Goal: Task Accomplishment & Management: Use online tool/utility

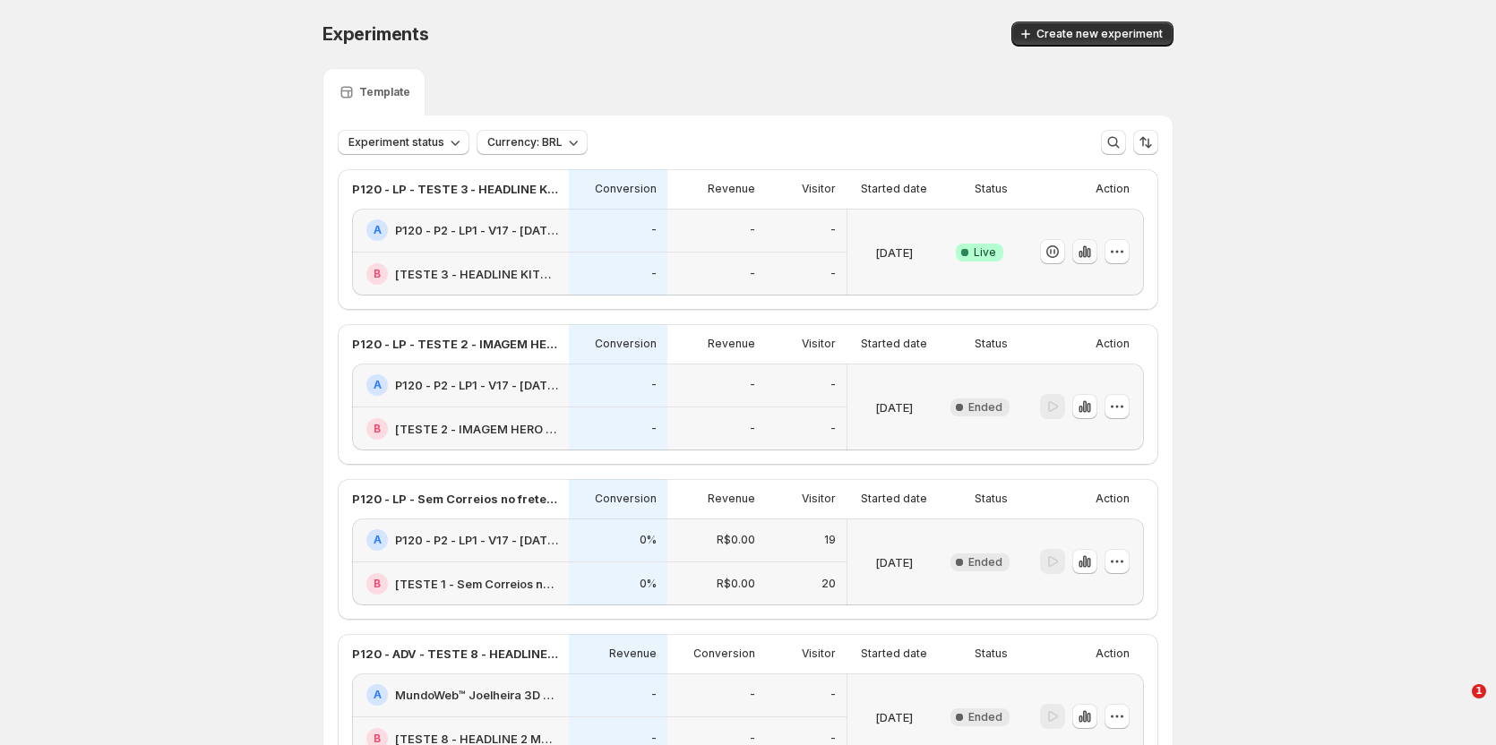
click at [1090, 251] on icon "button" at bounding box center [1089, 253] width 4 height 10
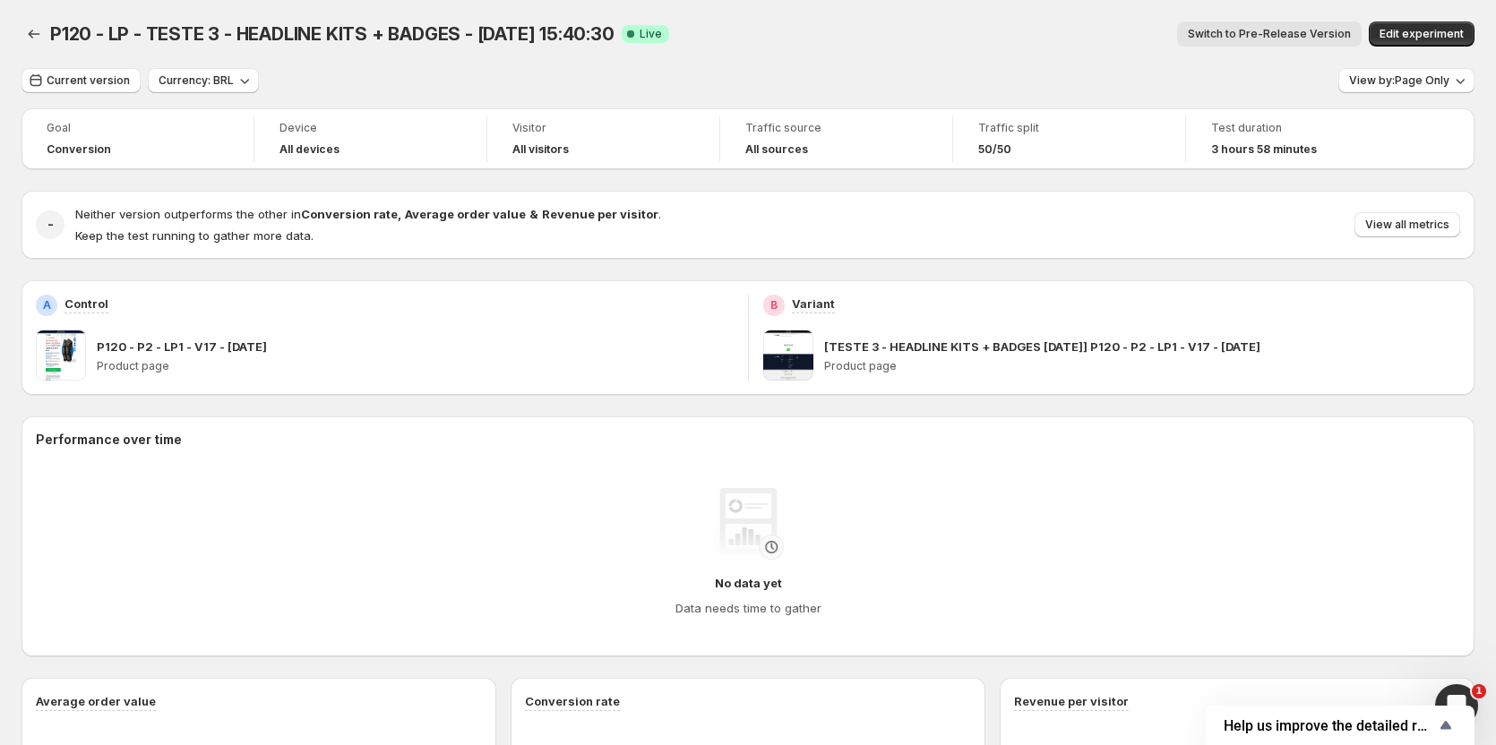
click at [1281, 35] on span "Switch to Pre-Release Version" at bounding box center [1269, 34] width 163 height 14
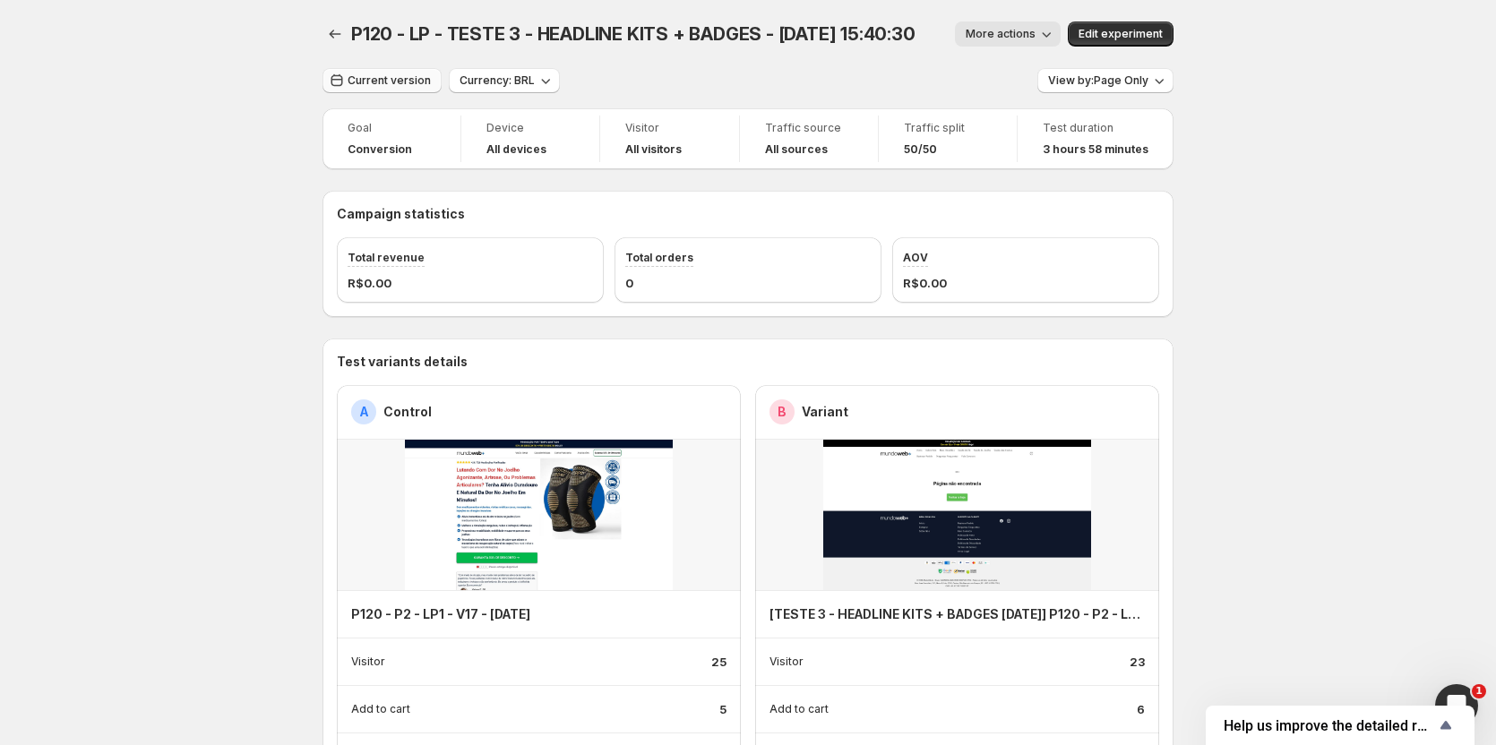
click at [365, 76] on span "Current version" at bounding box center [389, 80] width 83 height 14
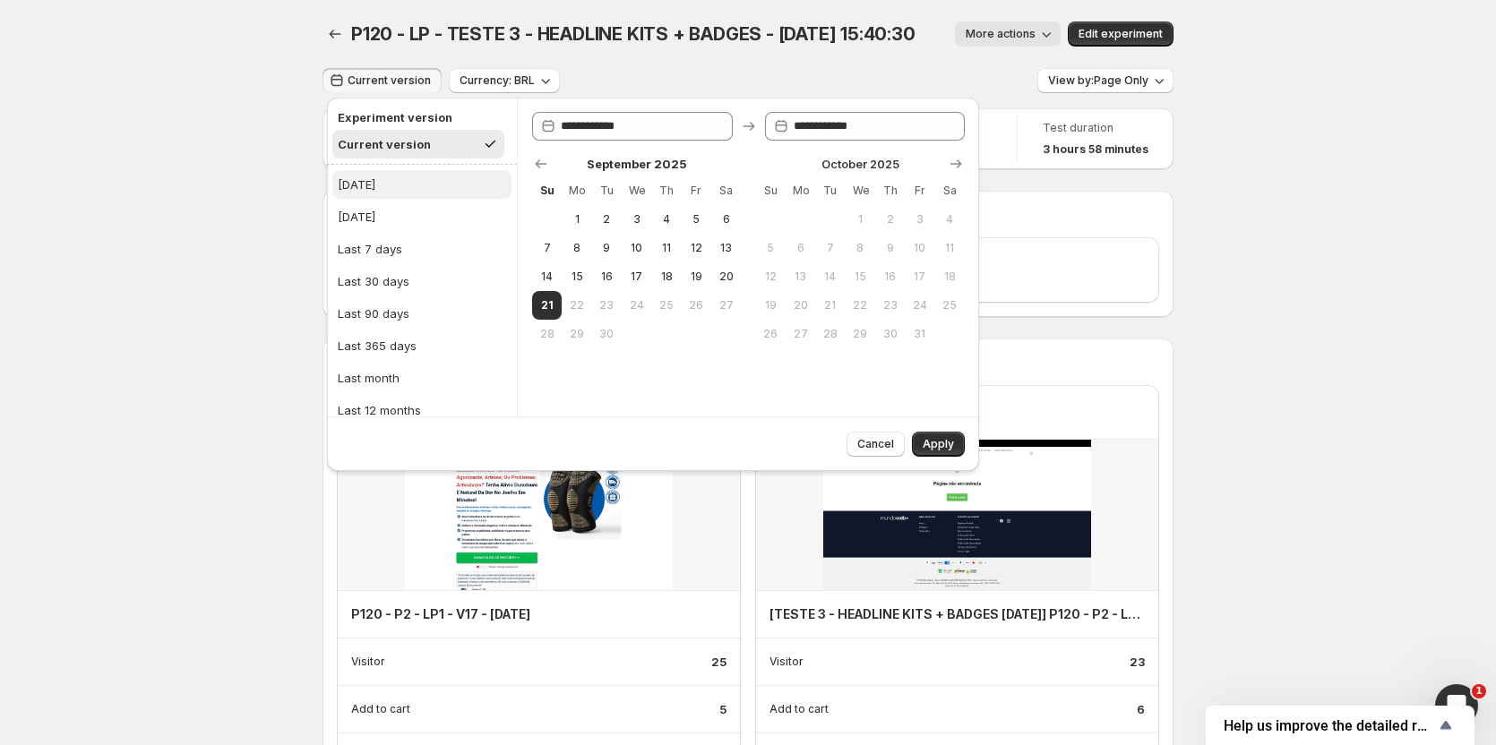
click at [371, 194] on button "Today" at bounding box center [421, 184] width 179 height 29
click at [927, 435] on button "Apply" at bounding box center [938, 444] width 53 height 25
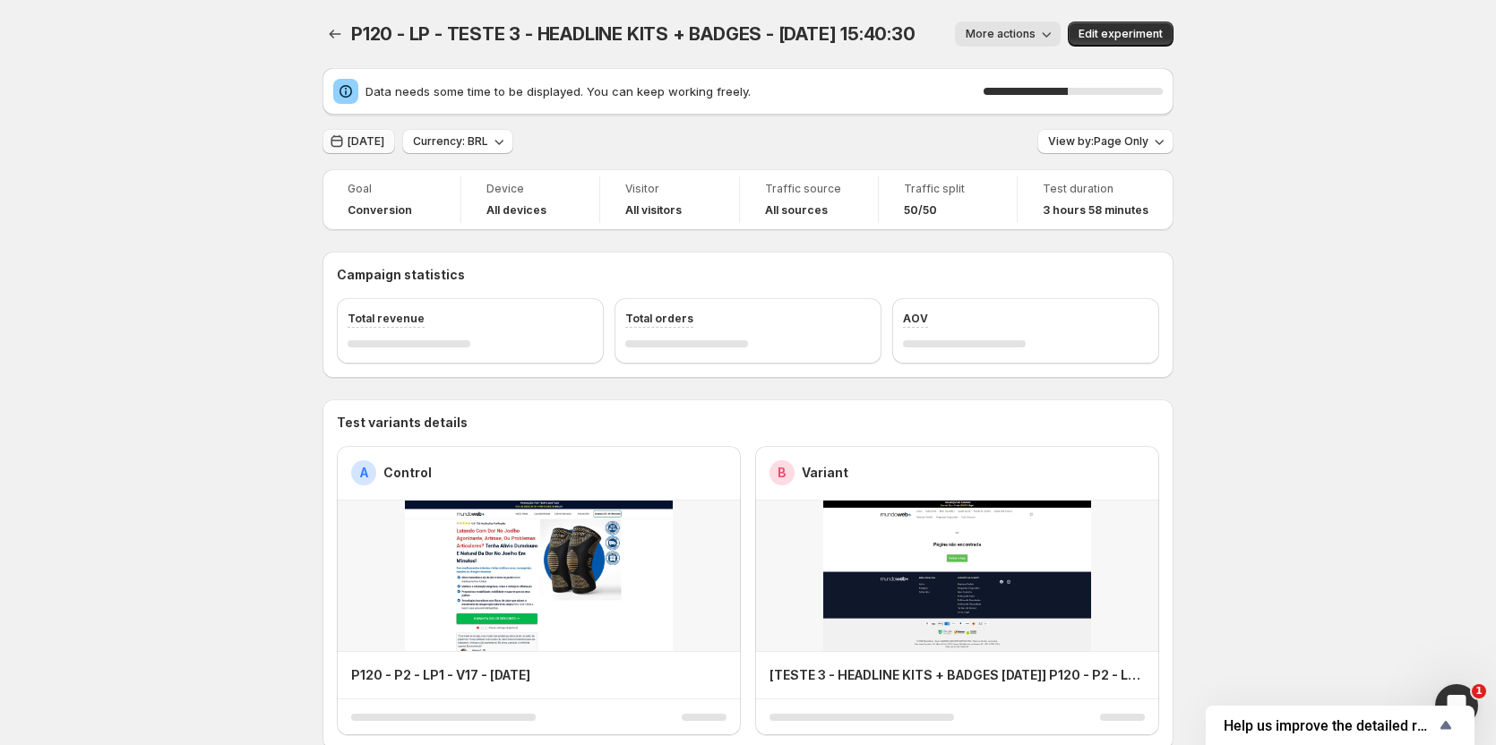
click at [374, 147] on span "Today" at bounding box center [366, 141] width 37 height 14
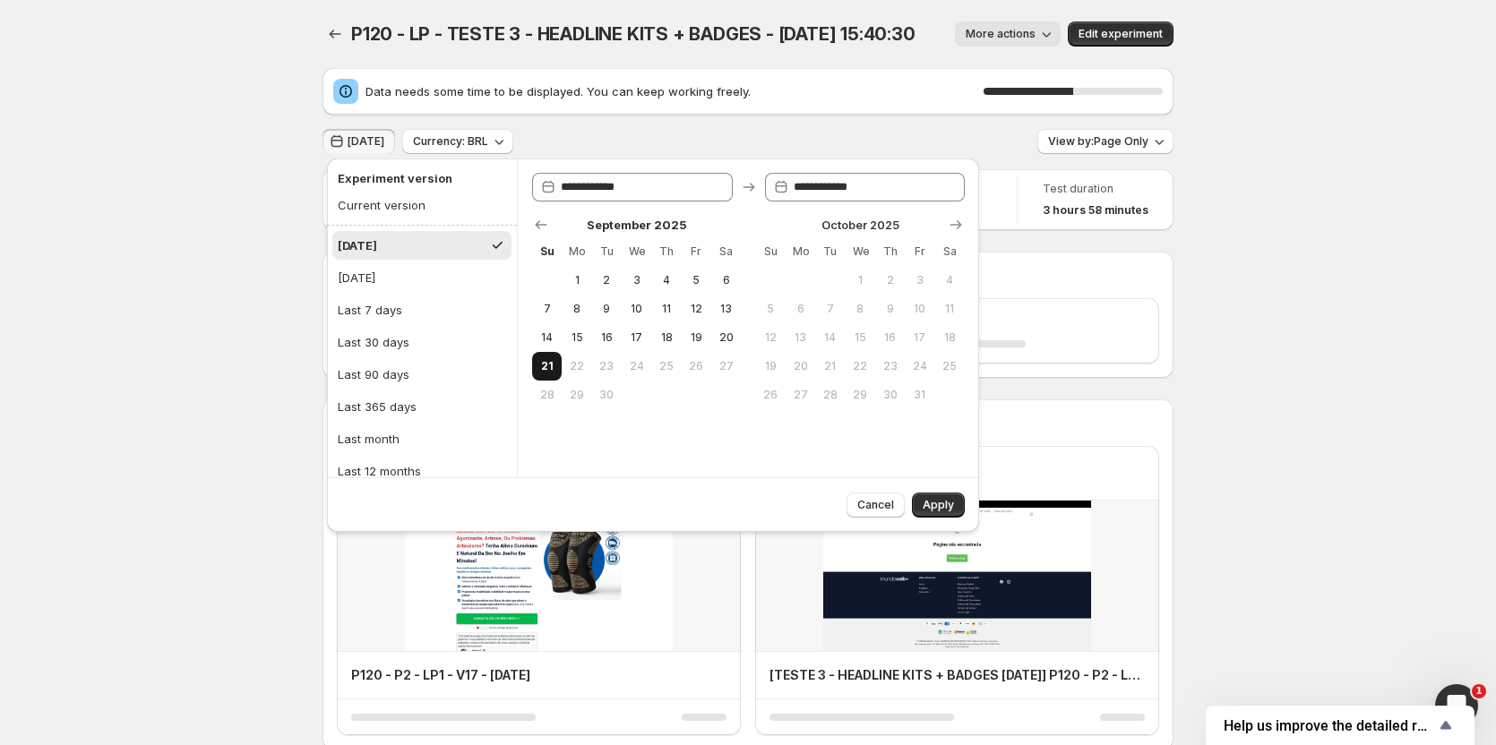
click at [557, 362] on button "21" at bounding box center [547, 366] width 30 height 29
click at [394, 200] on div "Current version" at bounding box center [382, 205] width 88 height 18
click at [947, 499] on span "Apply" at bounding box center [938, 505] width 31 height 14
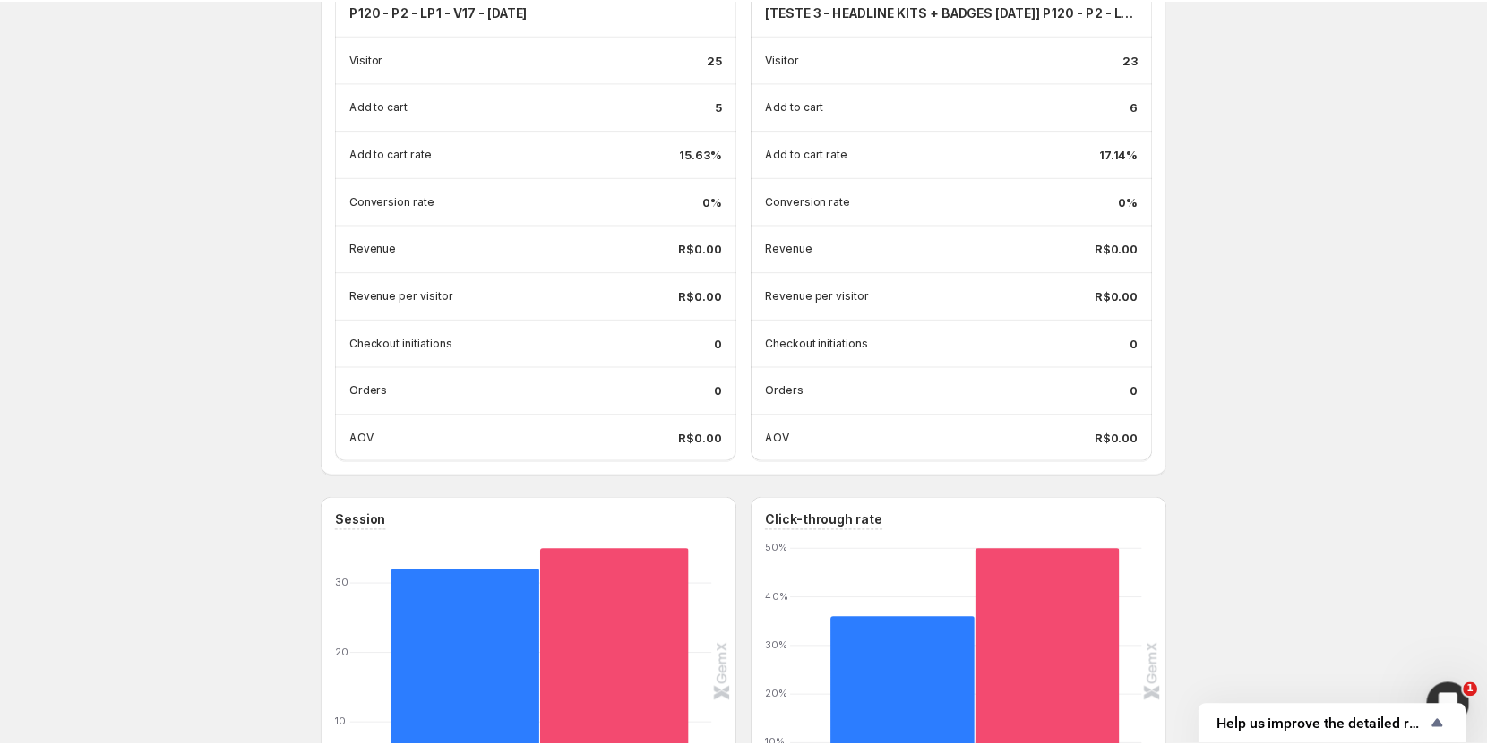
scroll to position [627, 0]
